Goal: Complete application form

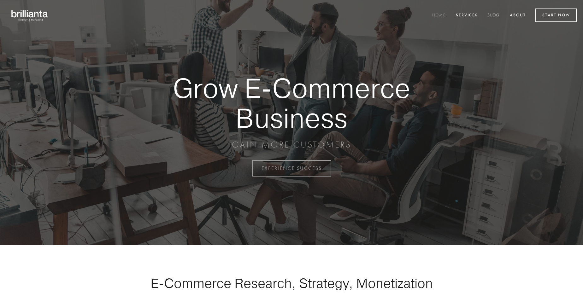
scroll to position [1655, 0]
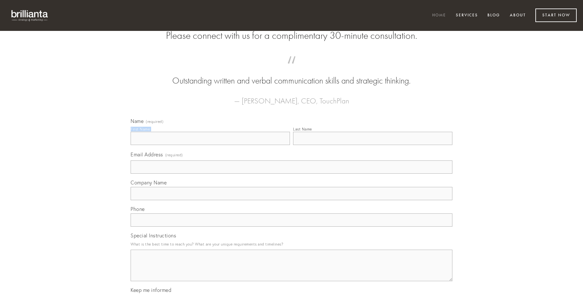
type input "[PERSON_NAME]"
click at [373, 145] on input "Last Name" at bounding box center [372, 138] width 159 height 13
type input "[PERSON_NAME]"
click at [292, 174] on input "Email Address (required)" at bounding box center [292, 167] width 322 height 13
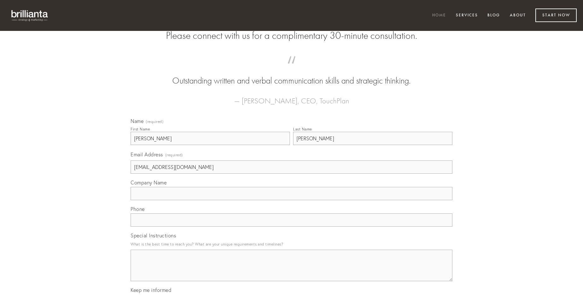
type input "[EMAIL_ADDRESS][DOMAIN_NAME]"
click at [292, 200] on input "Company Name" at bounding box center [292, 193] width 322 height 13
type input "tepesco"
click at [292, 227] on input "text" at bounding box center [292, 220] width 322 height 13
click at [292, 271] on textarea "Special Instructions" at bounding box center [292, 266] width 322 height 32
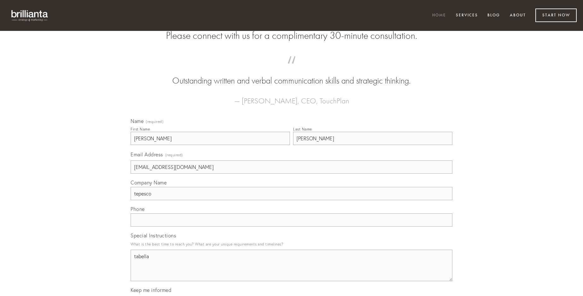
type textarea "tabella"
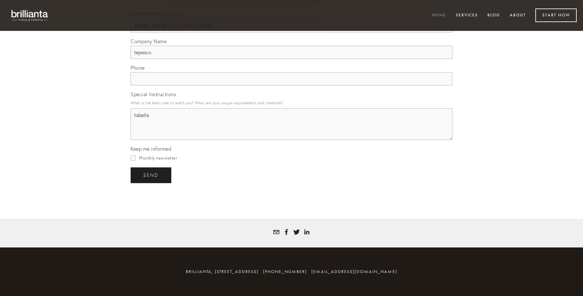
click at [152, 175] on span "send" at bounding box center [150, 176] width 15 height 6
